Goal: Find specific page/section: Find specific page/section

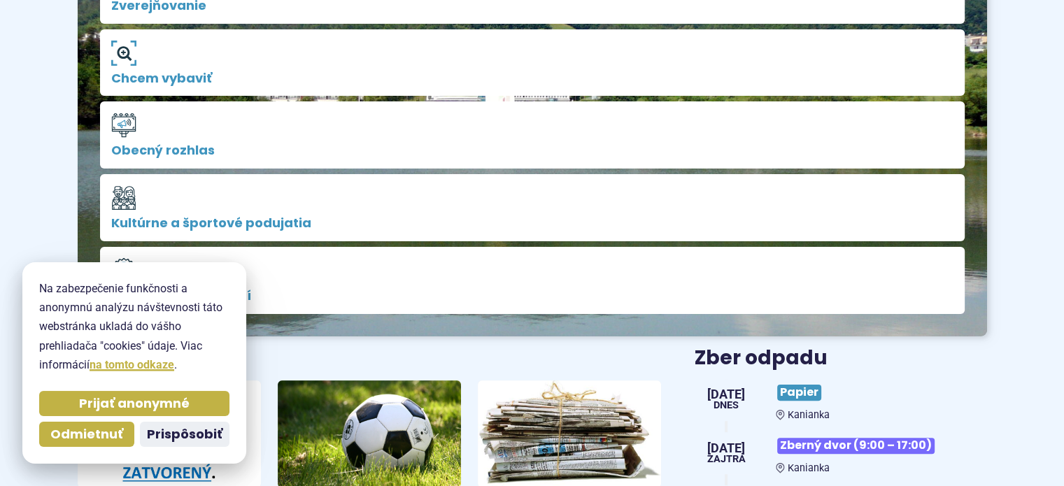
scroll to position [350, 0]
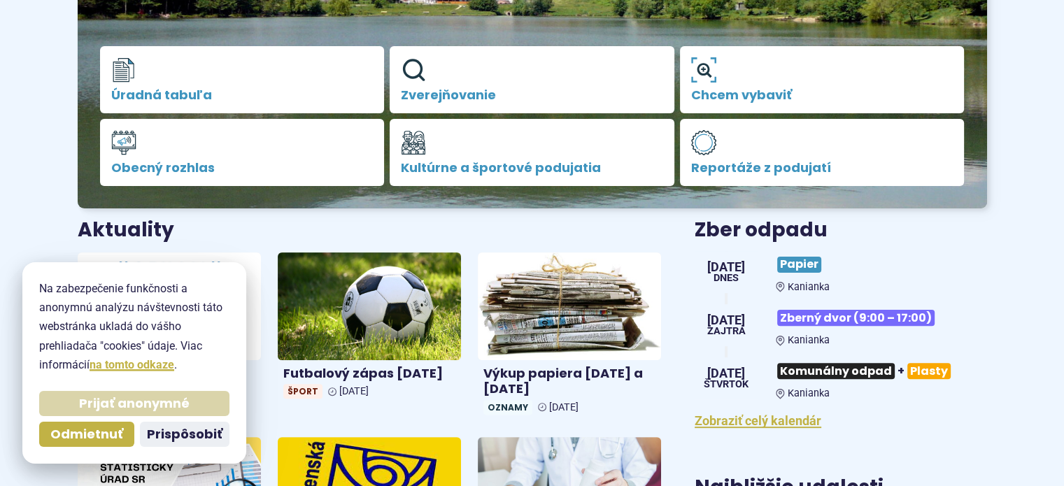
click at [143, 408] on span "Prijať anonymné" at bounding box center [134, 404] width 110 height 16
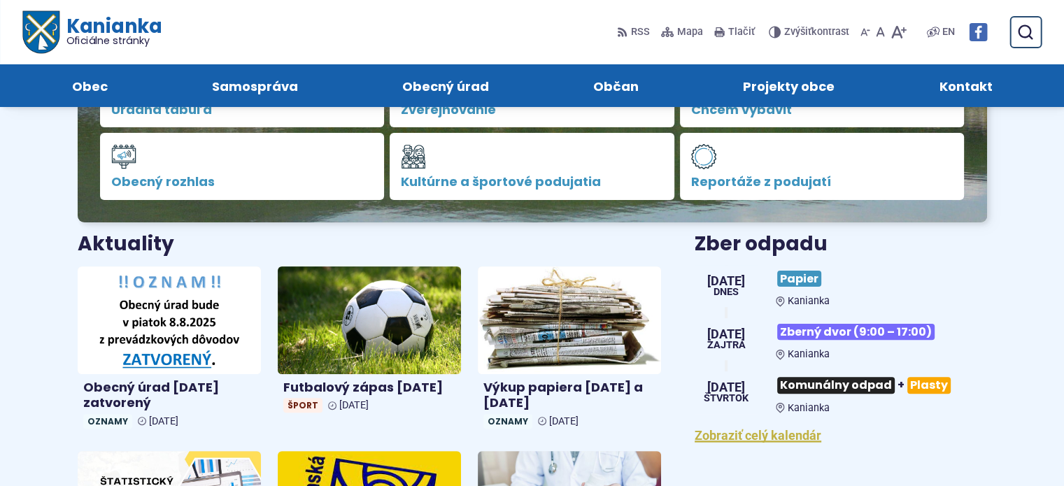
scroll to position [280, 0]
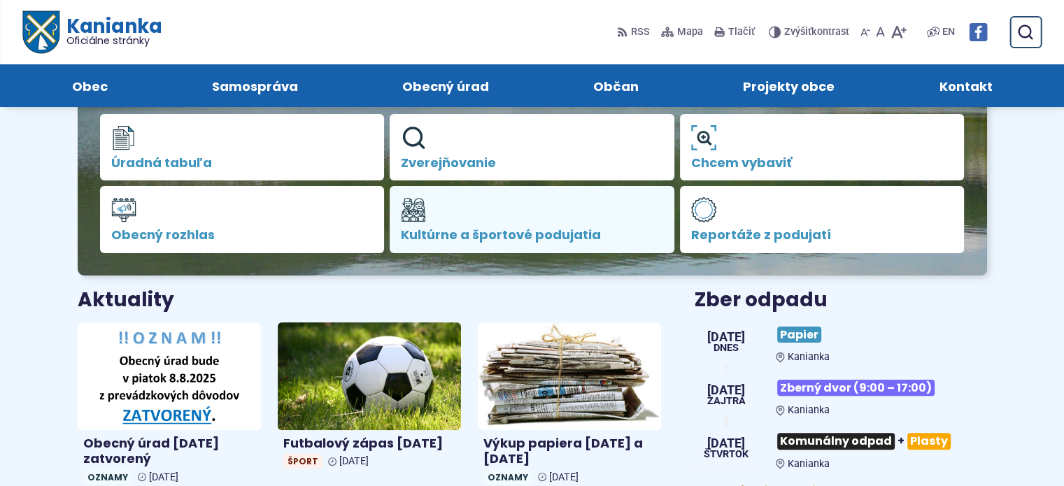
click at [538, 234] on span "Kultúrne a športové podujatia" at bounding box center [532, 235] width 262 height 14
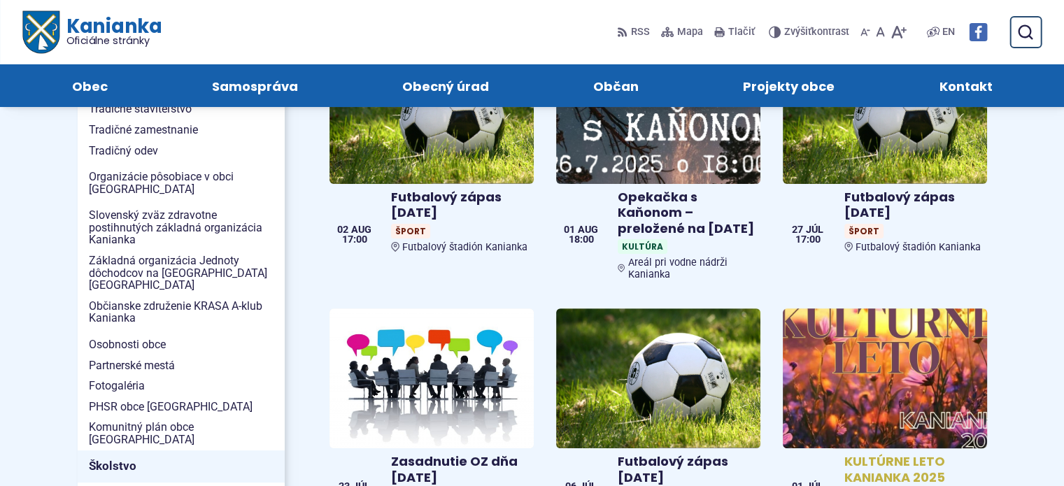
scroll to position [420, 0]
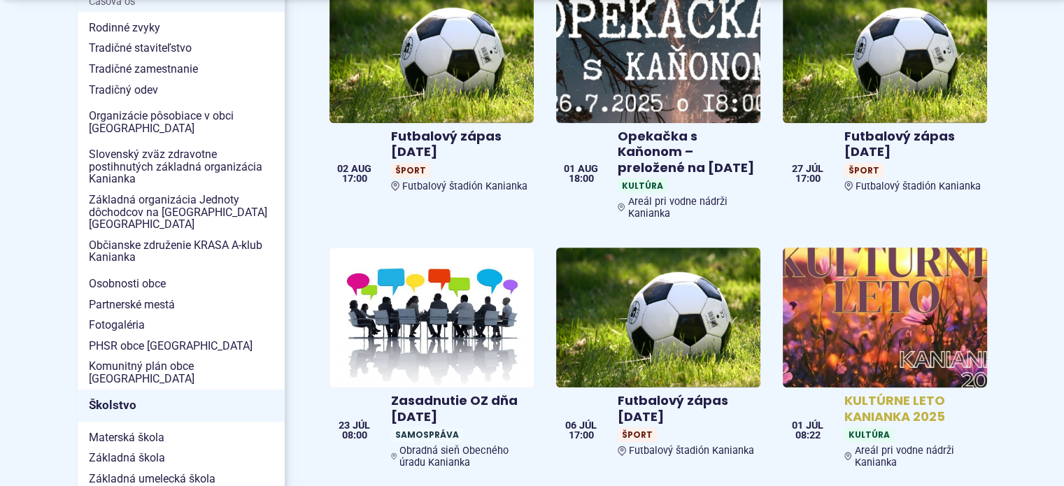
click at [867, 370] on img at bounding box center [884, 317] width 235 height 161
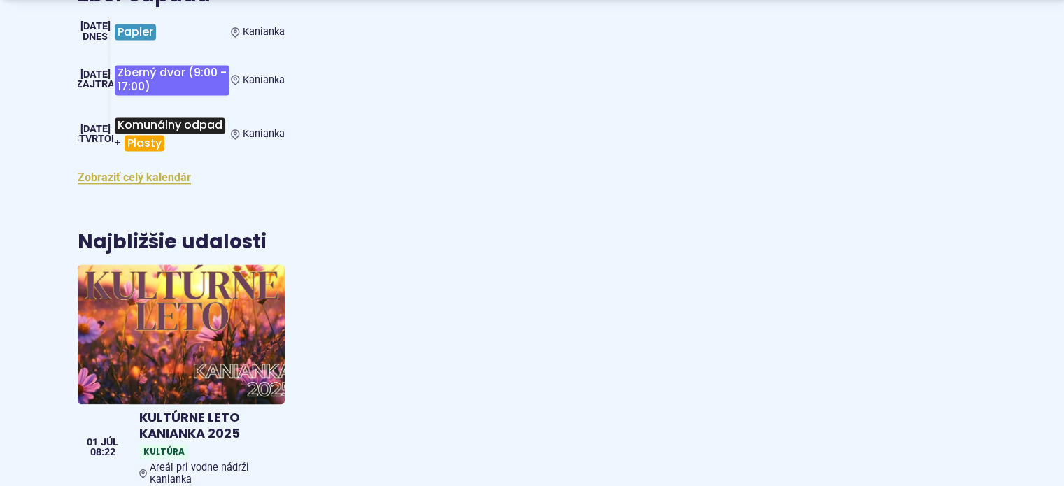
scroll to position [2028, 0]
